Goal: Information Seeking & Learning: Learn about a topic

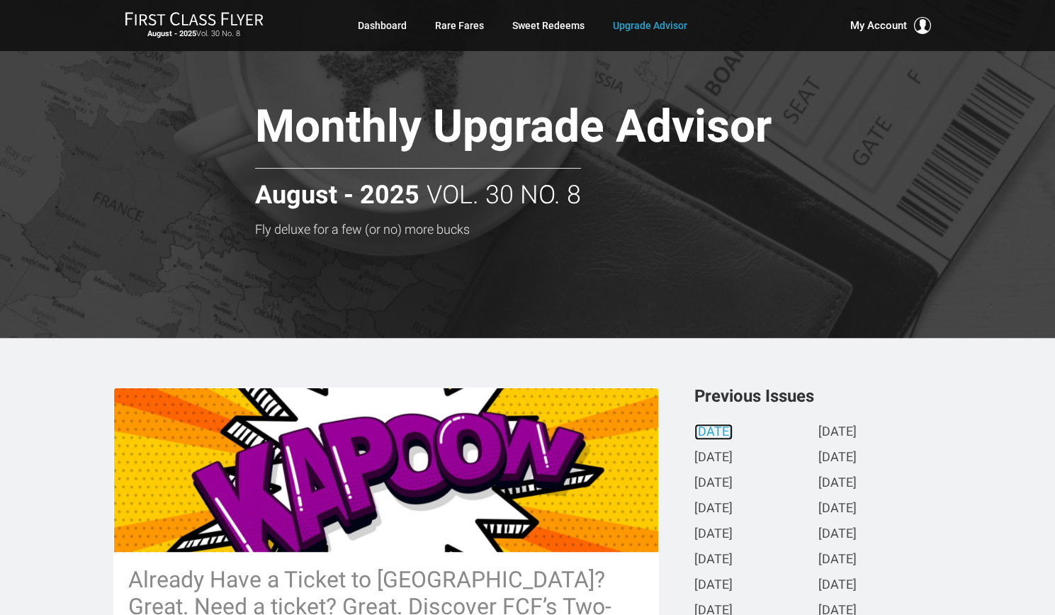
click at [733, 432] on link "[DATE]" at bounding box center [714, 432] width 38 height 15
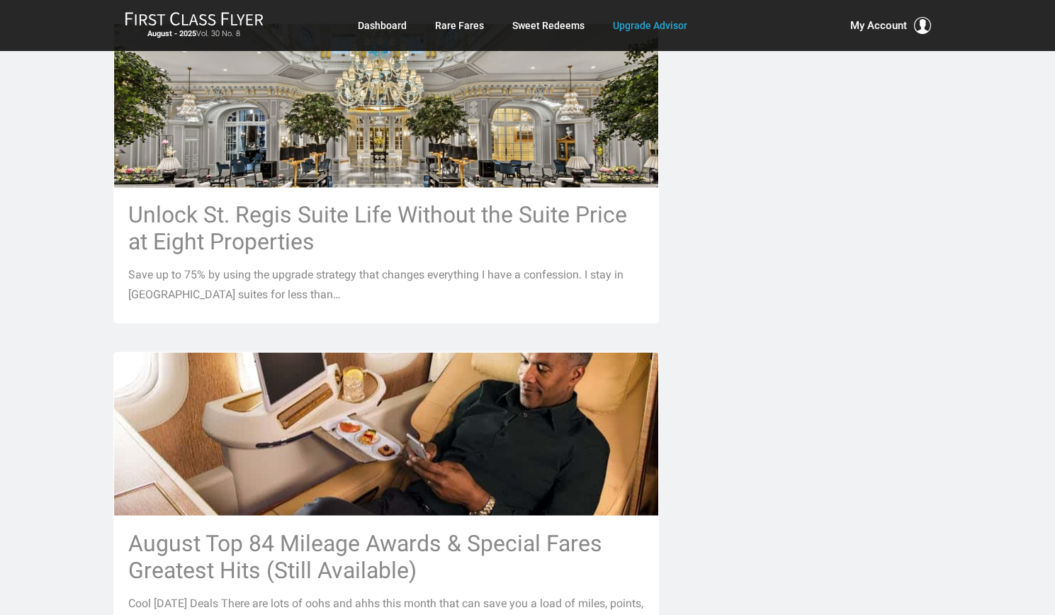
scroll to position [1101, 0]
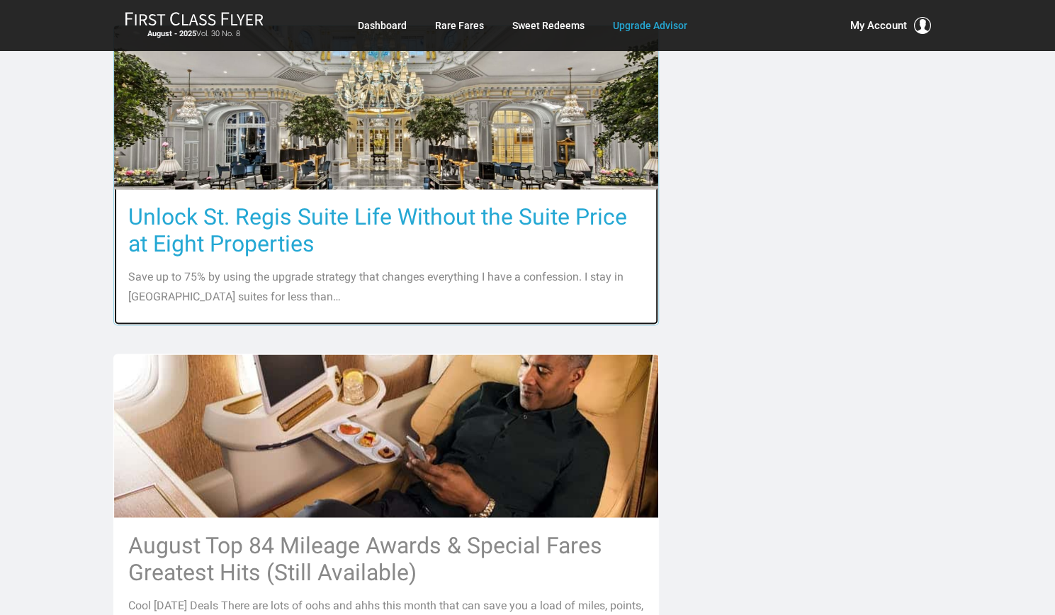
click at [237, 203] on h3 "Unlock St. Regis Suite Life Without the Suite Price at Eight Properties" at bounding box center [386, 230] width 516 height 54
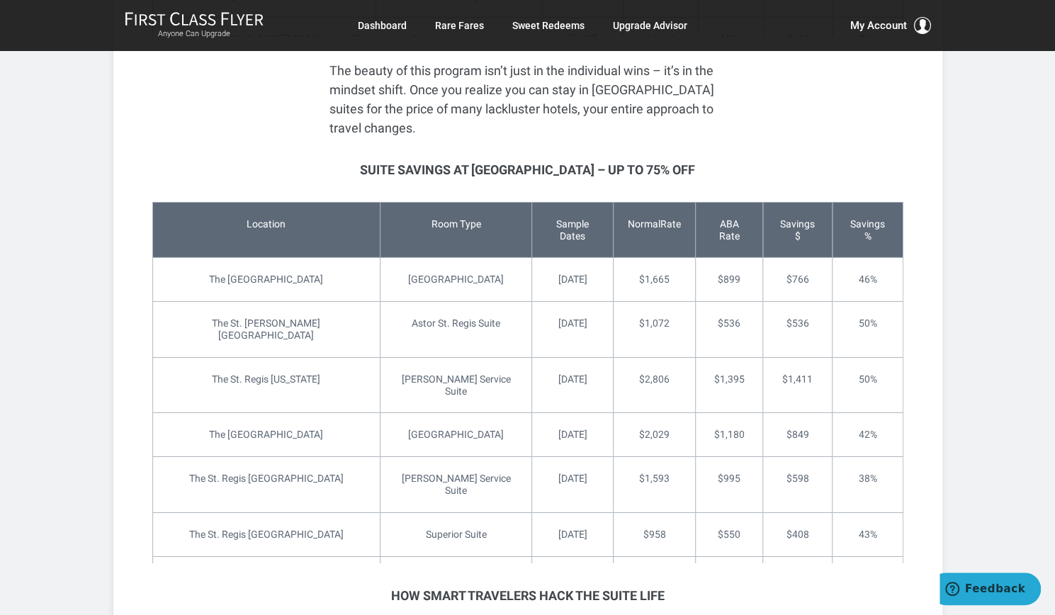
scroll to position [672, 0]
